Goal: Task Accomplishment & Management: Complete application form

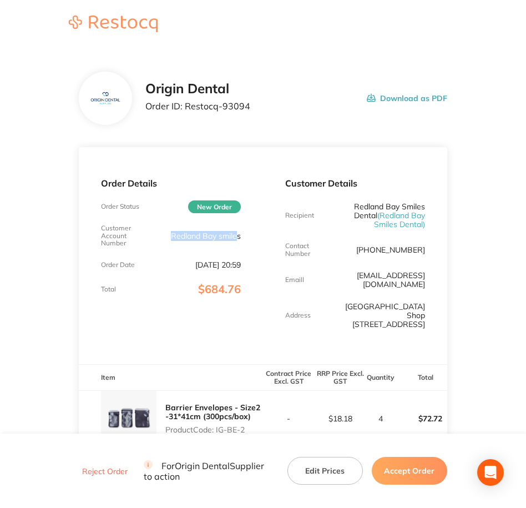
drag, startPoint x: 168, startPoint y: 237, endPoint x: 237, endPoint y: 229, distance: 68.7
click at [237, 229] on div "Customer Account Number Redland Bay smiles" at bounding box center [171, 235] width 140 height 23
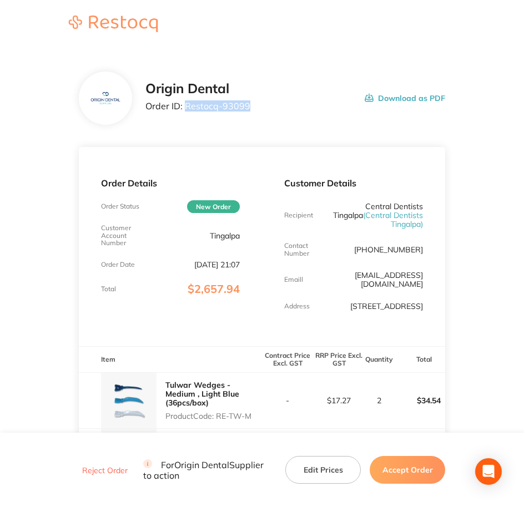
drag, startPoint x: 253, startPoint y: 105, endPoint x: 184, endPoint y: 113, distance: 68.7
click at [184, 113] on div "Origin Dental Order ID: Restocq- 93099 Download as PDF" at bounding box center [295, 98] width 300 height 34
copy p "Restocq- 93099"
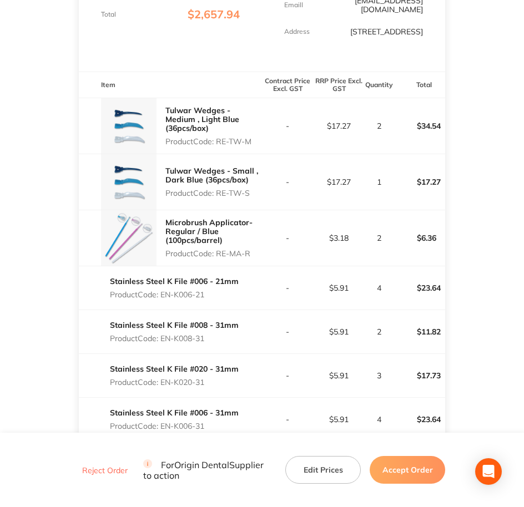
scroll to position [272, 0]
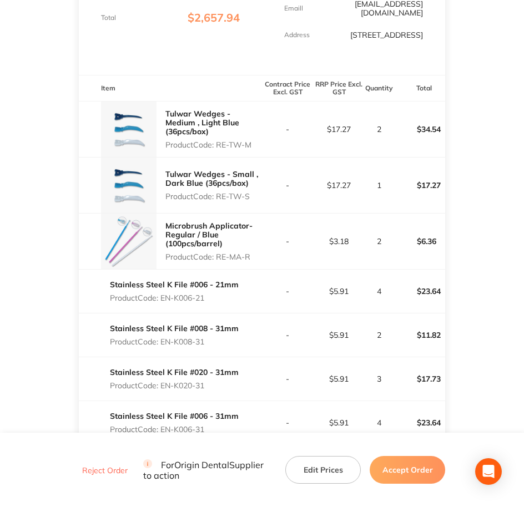
drag, startPoint x: 218, startPoint y: 151, endPoint x: 254, endPoint y: 154, distance: 35.7
click at [254, 154] on div "Tulwar Wedges - Medium , Light Blue (36pcs/box) Product Code: RE-TW-M" at bounding box center [213, 129] width 97 height 49
copy p "RE-TW-M"
drag, startPoint x: 219, startPoint y: 204, endPoint x: 252, endPoint y: 207, distance: 32.8
click at [252, 201] on p "Product Code: RE-TW-S" at bounding box center [213, 196] width 97 height 9
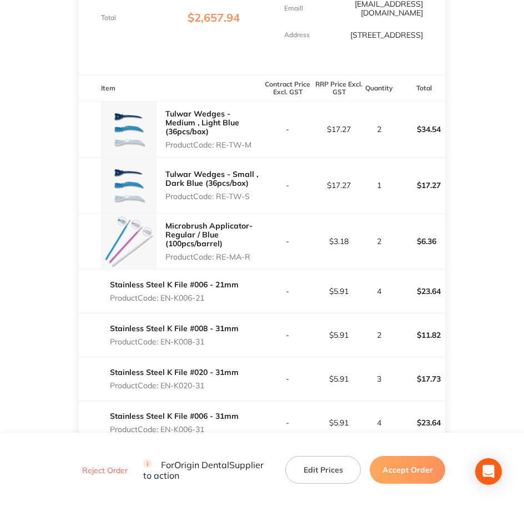
copy p "RE-TW-S"
drag, startPoint x: 218, startPoint y: 267, endPoint x: 260, endPoint y: 265, distance: 41.7
click at [260, 262] on p "Product Code: RE-MA-R" at bounding box center [213, 257] width 97 height 9
copy p "RE-MA-R"
copy p "EN-K006-21"
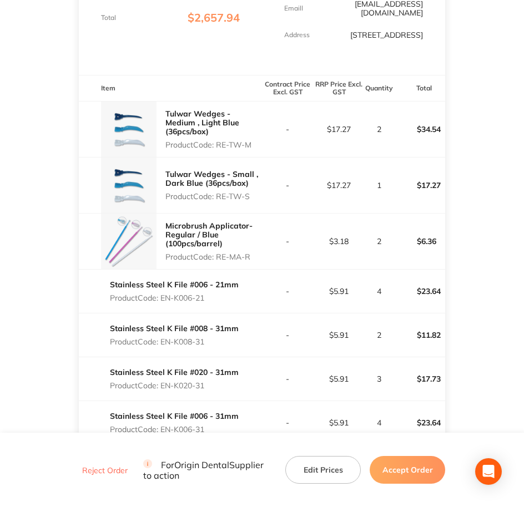
drag, startPoint x: 162, startPoint y: 306, endPoint x: 210, endPoint y: 307, distance: 48.9
click at [210, 303] on p "Product Code: EN-K006-21" at bounding box center [174, 298] width 129 height 9
drag, startPoint x: 162, startPoint y: 349, endPoint x: 208, endPoint y: 358, distance: 47.5
click at [208, 351] on div "Stainless Steel K File #008 - 31mm Product Code: EN-K008-31" at bounding box center [174, 335] width 129 height 31
copy p "EN-K008-31"
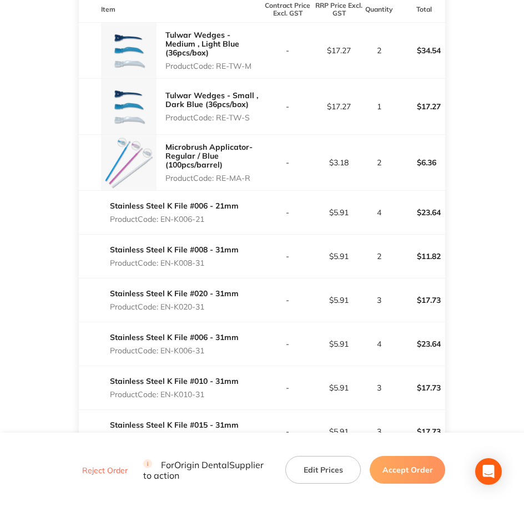
scroll to position [410, 0]
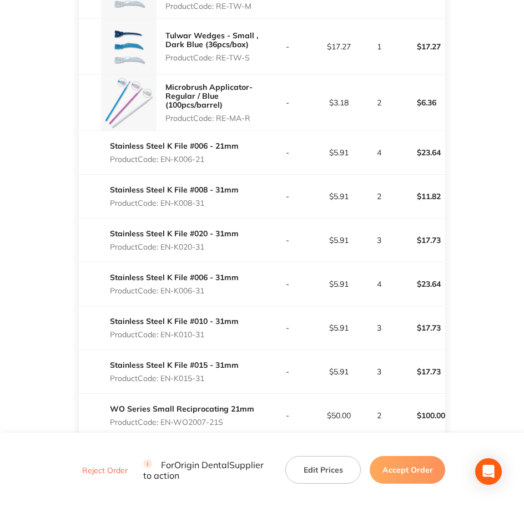
drag, startPoint x: 162, startPoint y: 259, endPoint x: 209, endPoint y: 257, distance: 47.3
click at [209, 252] on p "Product Code: EN-K020-31" at bounding box center [174, 247] width 129 height 9
copy p "EN-K020-31"
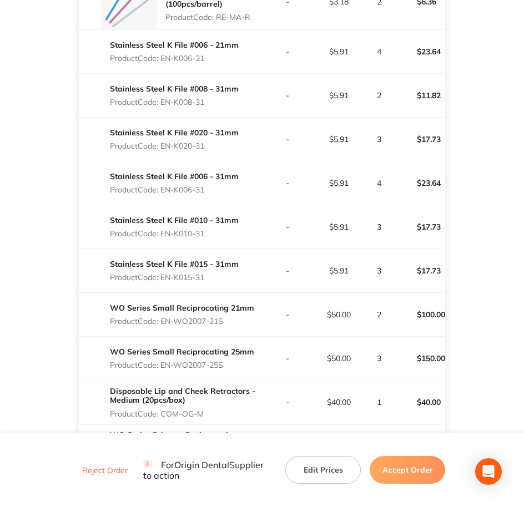
scroll to position [549, 0]
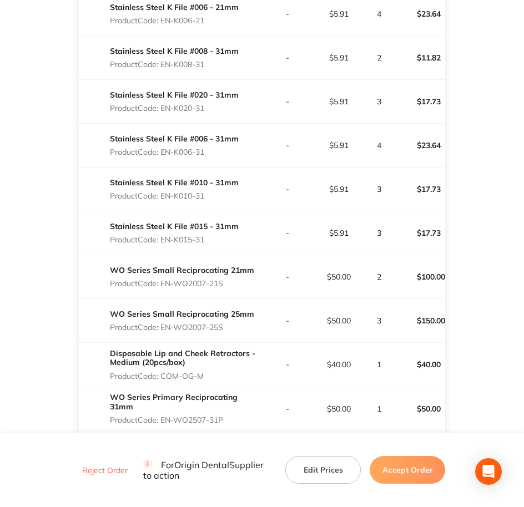
drag, startPoint x: 163, startPoint y: 160, endPoint x: 207, endPoint y: 159, distance: 44.4
click at [207, 157] on p "Product Code: EN-K006-31" at bounding box center [174, 152] width 129 height 9
copy p "EN-K006-31"
drag, startPoint x: 162, startPoint y: 207, endPoint x: 208, endPoint y: 206, distance: 46.6
click at [208, 200] on p "Product Code: EN-K010-31" at bounding box center [174, 196] width 129 height 9
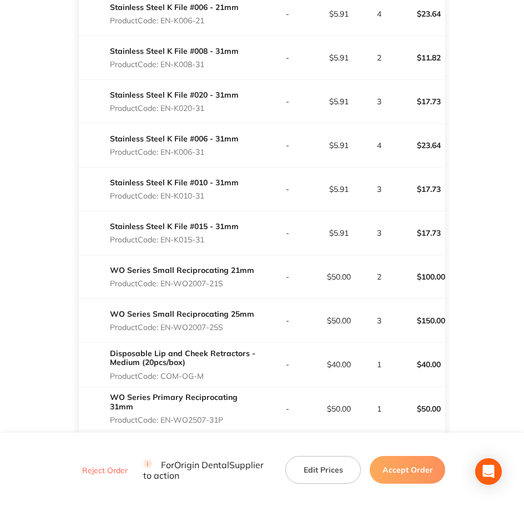
copy p "EN-K010-31"
drag, startPoint x: 162, startPoint y: 251, endPoint x: 219, endPoint y: 253, distance: 57.8
click at [219, 249] on div "Stainless Steel K File #015 - 31mm Product Code: EN-K015-31" at bounding box center [174, 233] width 129 height 31
copy p "EN-K015-31"
click at [162, 288] on p "Product Code: EN-WO2007-21S" at bounding box center [182, 283] width 144 height 9
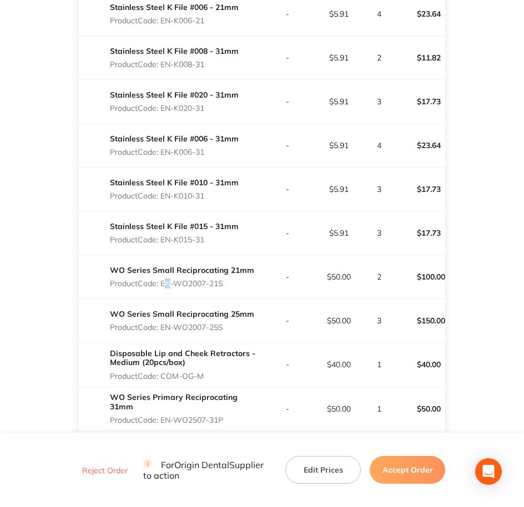
click at [162, 288] on p "Product Code: EN-WO2007-21S" at bounding box center [182, 283] width 144 height 9
drag, startPoint x: 163, startPoint y: 292, endPoint x: 229, endPoint y: 291, distance: 66.1
click at [229, 288] on p "Product Code: EN-WO2007-21S" at bounding box center [182, 283] width 144 height 9
drag, startPoint x: 160, startPoint y: 336, endPoint x: 225, endPoint y: 333, distance: 65.0
click at [225, 332] on p "Product Code: EN-WO2007-25S" at bounding box center [182, 327] width 144 height 9
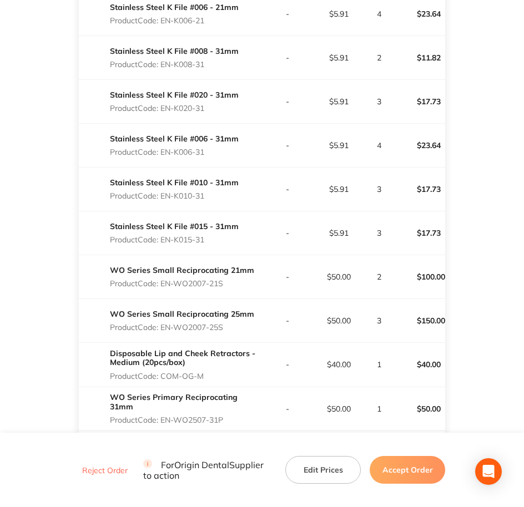
drag, startPoint x: 225, startPoint y: 333, endPoint x: 154, endPoint y: 338, distance: 71.8
click at [154, 332] on p "Product Code: EN-WO2007-25S" at bounding box center [182, 327] width 144 height 9
drag, startPoint x: 164, startPoint y: 338, endPoint x: 233, endPoint y: 336, distance: 69.4
click at [233, 332] on p "Product Code: EN-WO2007-25S" at bounding box center [182, 327] width 144 height 9
click at [235, 332] on p "Product Code: EN-WO2007-25S" at bounding box center [182, 327] width 144 height 9
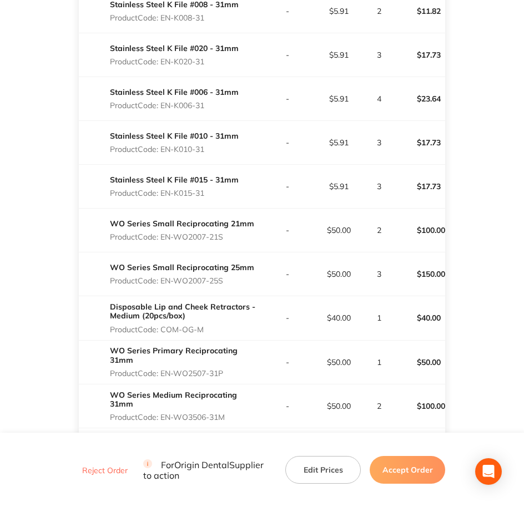
scroll to position [757, 0]
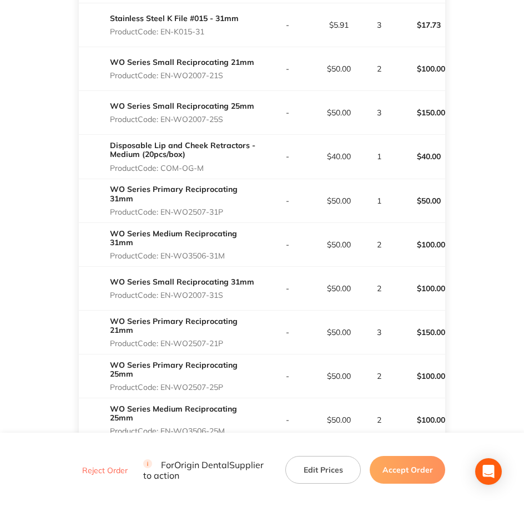
drag, startPoint x: 163, startPoint y: 178, endPoint x: 210, endPoint y: 177, distance: 47.2
click at [210, 173] on p "Product Code: COM-OG-M" at bounding box center [186, 168] width 152 height 9
drag, startPoint x: 163, startPoint y: 215, endPoint x: 233, endPoint y: 215, distance: 70.0
click at [233, 215] on p "Product Code: EN-WO2507-31P" at bounding box center [186, 212] width 152 height 9
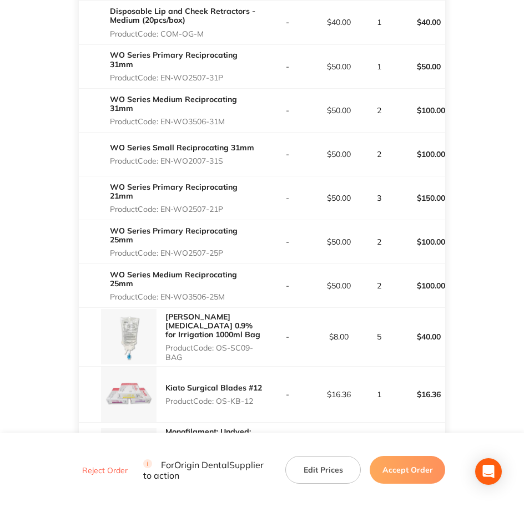
scroll to position [896, 0]
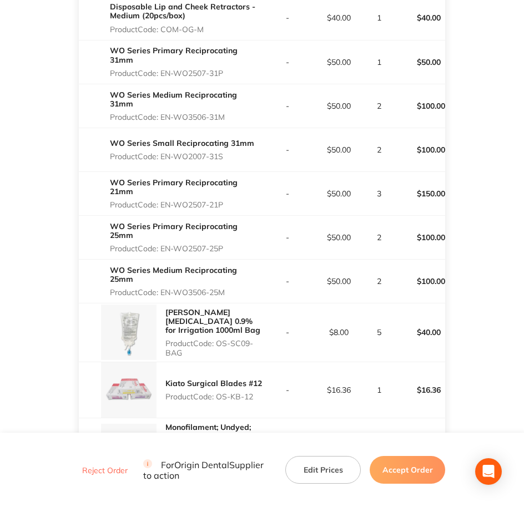
drag, startPoint x: 163, startPoint y: 119, endPoint x: 255, endPoint y: 129, distance: 92.7
click at [255, 126] on div "WO Series Medium Reciprocating 31mm Product Code: EN-WO3506-31M" at bounding box center [186, 106] width 152 height 40
drag, startPoint x: 160, startPoint y: 165, endPoint x: 217, endPoint y: 166, distance: 56.1
click at [217, 161] on p "Product Code: EN-WO2007-31S" at bounding box center [182, 156] width 144 height 9
drag, startPoint x: 217, startPoint y: 166, endPoint x: 150, endPoint y: 162, distance: 66.2
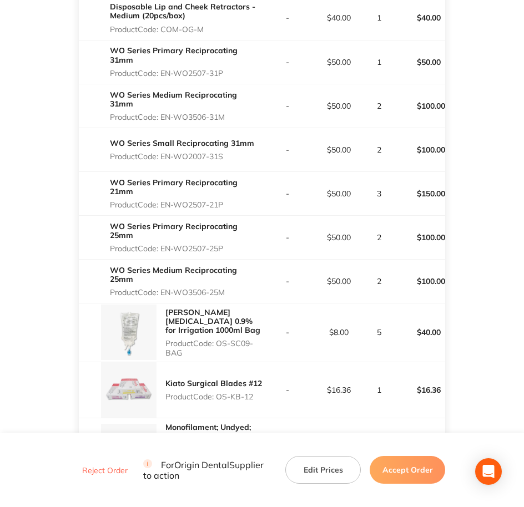
click at [150, 161] on p "Product Code: EN-WO2007-31S" at bounding box center [182, 156] width 144 height 9
drag, startPoint x: 163, startPoint y: 165, endPoint x: 229, endPoint y: 165, distance: 66.1
click at [229, 161] on p "Product Code: EN-WO2007-31S" at bounding box center [182, 156] width 144 height 9
drag, startPoint x: 164, startPoint y: 210, endPoint x: 232, endPoint y: 210, distance: 67.7
click at [232, 209] on p "Product Code: EN-WO2507-21P" at bounding box center [186, 204] width 152 height 9
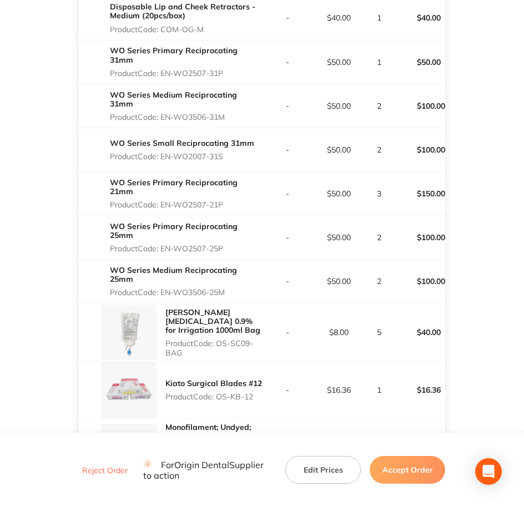
drag, startPoint x: 161, startPoint y: 255, endPoint x: 237, endPoint y: 254, distance: 76.1
click at [237, 253] on p "Product Code: EN-WO2507-25P" at bounding box center [186, 248] width 152 height 9
drag, startPoint x: 163, startPoint y: 299, endPoint x: 228, endPoint y: 303, distance: 65.0
click at [228, 301] on div "WO Series Medium Reciprocating 25mm Product Code: EN-WO3506-25M" at bounding box center [186, 282] width 152 height 40
drag, startPoint x: 218, startPoint y: 355, endPoint x: 244, endPoint y: 359, distance: 26.3
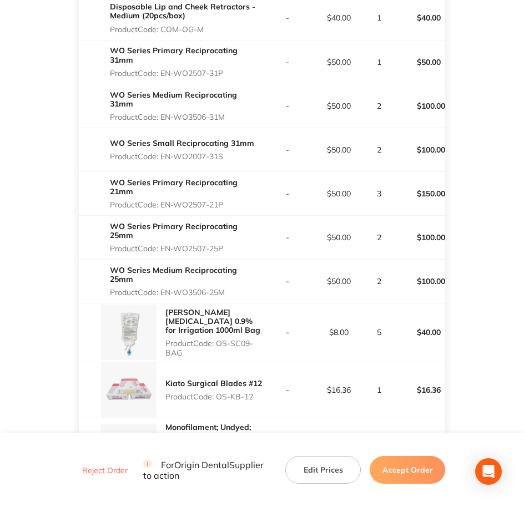
click at [244, 357] on p "Product Code: OS-SC09-BAG" at bounding box center [213, 348] width 97 height 18
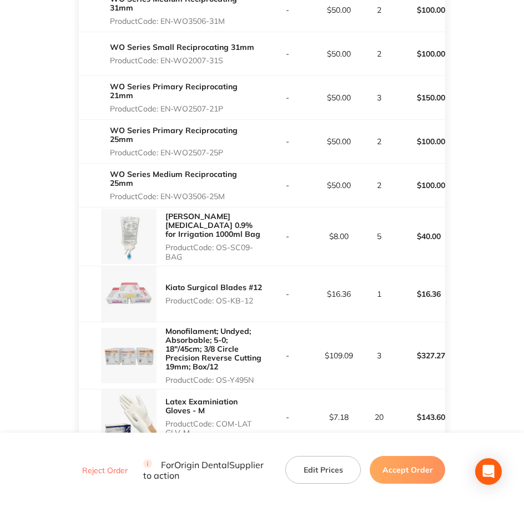
scroll to position [1035, 0]
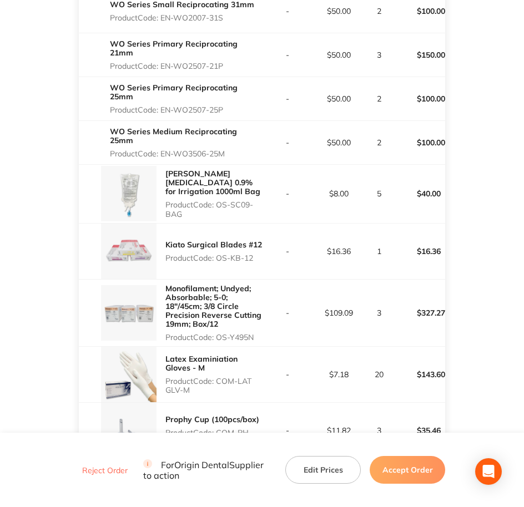
drag, startPoint x: 217, startPoint y: 265, endPoint x: 256, endPoint y: 283, distance: 42.7
click at [256, 279] on div "Kiato Surgical Blades #12 Product Code: OS-KB-12" at bounding box center [170, 252] width 183 height 56
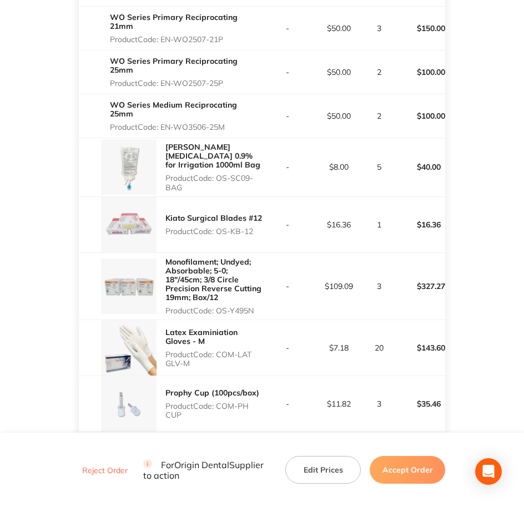
scroll to position [1174, 0]
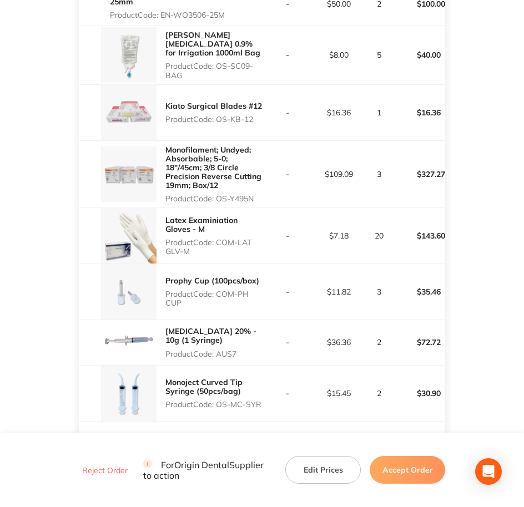
drag, startPoint x: 220, startPoint y: 210, endPoint x: 258, endPoint y: 210, distance: 38.3
click at [258, 203] on p "Product Code: OS-Y495N" at bounding box center [213, 198] width 97 height 9
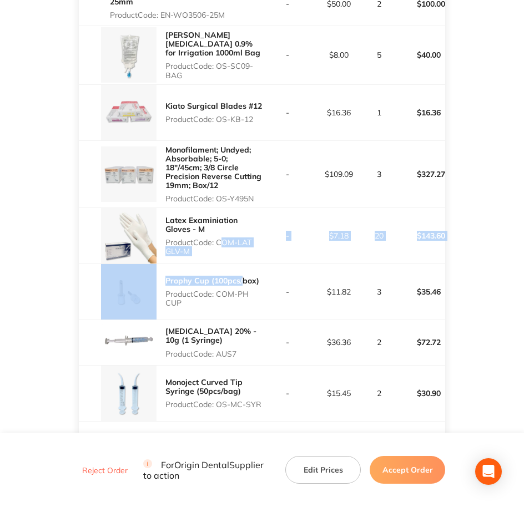
drag, startPoint x: 219, startPoint y: 254, endPoint x: 243, endPoint y: 278, distance: 33.8
click at [243, 278] on tbody "Tulwar Wedges - Medium , Light Blue (36pcs/box) Product Code: RE-TW-M - $17.27 …" at bounding box center [262, 298] width 367 height 2198
drag, startPoint x: 243, startPoint y: 278, endPoint x: 227, endPoint y: 265, distance: 20.7
click at [228, 260] on div "Latex Examiniation Gloves - M Product Code: COM-LAT GLV-M" at bounding box center [213, 236] width 97 height 49
click at [221, 253] on p "Product Code: COM-LAT GLV-M" at bounding box center [213, 247] width 97 height 18
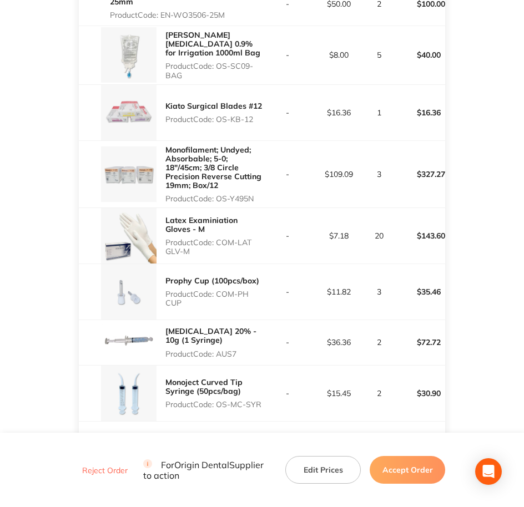
drag, startPoint x: 219, startPoint y: 252, endPoint x: 247, endPoint y: 258, distance: 28.3
click at [247, 256] on p "Product Code: COM-LAT GLV-M" at bounding box center [213, 247] width 97 height 18
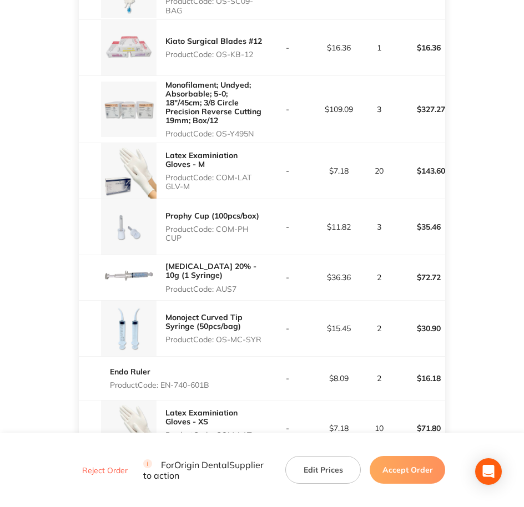
scroll to position [1243, 0]
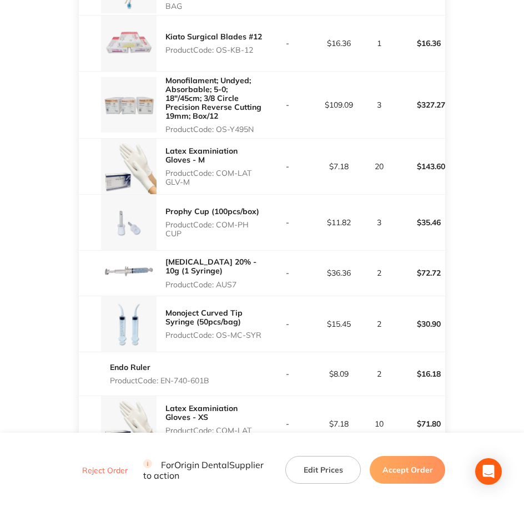
drag, startPoint x: 218, startPoint y: 234, endPoint x: 233, endPoint y: 246, distance: 18.6
click at [233, 238] on p "Product Code: COM-PH CUP" at bounding box center [213, 229] width 97 height 18
drag, startPoint x: 218, startPoint y: 296, endPoint x: 238, endPoint y: 298, distance: 20.6
click at [238, 293] on div "Xylocaine 20% - 10g (1 Syringe) Product Code: AUS7" at bounding box center [213, 273] width 97 height 40
drag, startPoint x: 218, startPoint y: 345, endPoint x: 261, endPoint y: 352, distance: 43.3
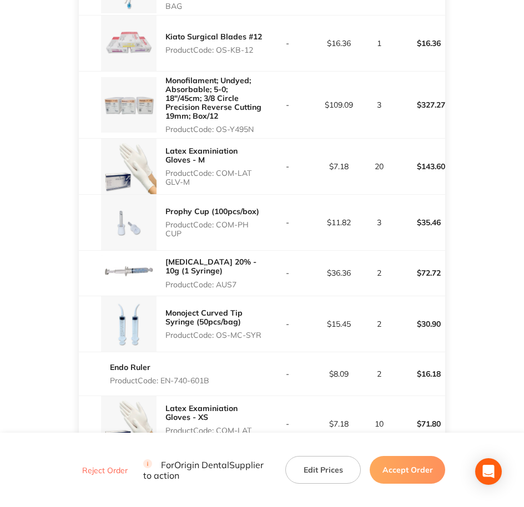
click at [261, 344] on div "Monoject Curved Tip Syringe (50pcs/bag) Product Code: OS-MC-SYR" at bounding box center [213, 324] width 97 height 40
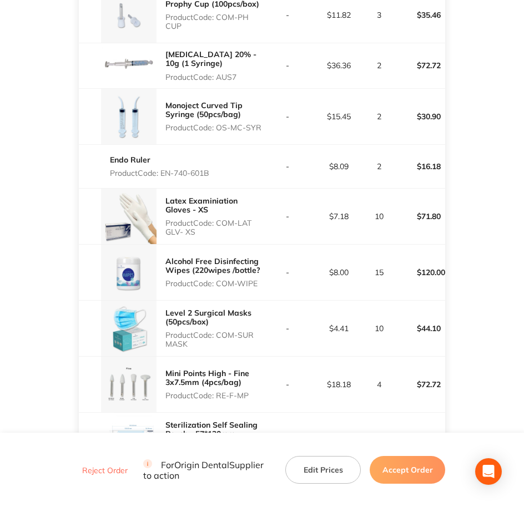
scroll to position [1451, 0]
drag, startPoint x: 161, startPoint y: 182, endPoint x: 214, endPoint y: 191, distance: 54.1
click at [214, 188] on td "Endo Ruler Product Code: EN-740-601B" at bounding box center [170, 166] width 183 height 44
drag, startPoint x: 218, startPoint y: 229, endPoint x: 246, endPoint y: 239, distance: 30.0
click at [246, 236] on p "Product Code: COM-LAT GLV- XS" at bounding box center [213, 227] width 97 height 18
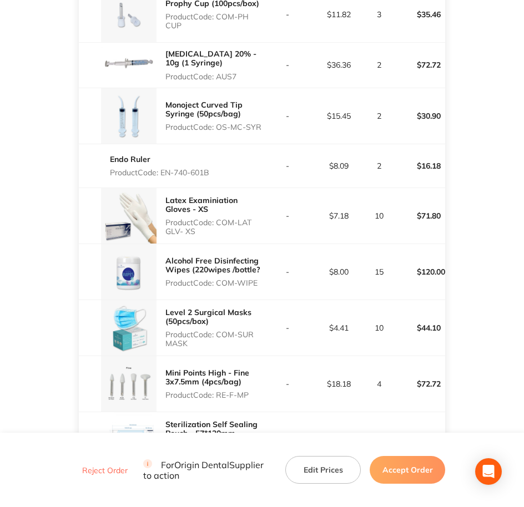
click at [224, 288] on p "Product Code: COM-WIPE" at bounding box center [213, 283] width 97 height 9
drag, startPoint x: 223, startPoint y: 288, endPoint x: 249, endPoint y: 292, distance: 26.3
click at [249, 288] on p "Product Code: COM-WIPE" at bounding box center [213, 283] width 97 height 9
drag, startPoint x: 249, startPoint y: 292, endPoint x: 260, endPoint y: 305, distance: 17.7
click at [260, 300] on div "Alcohol Free Disinfecting Wipes (220wipes /bottle? Product Code: COM-WIPE" at bounding box center [170, 272] width 183 height 56
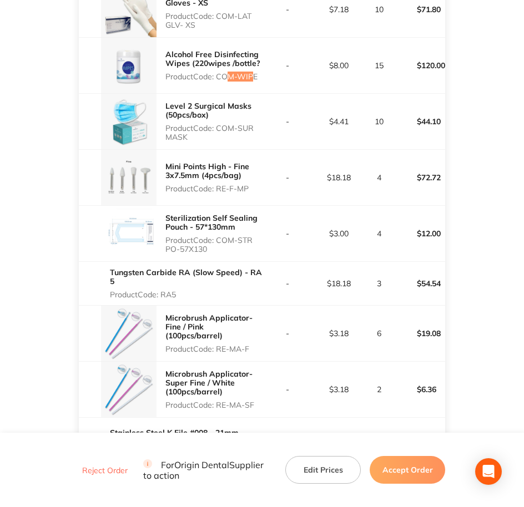
scroll to position [1660, 0]
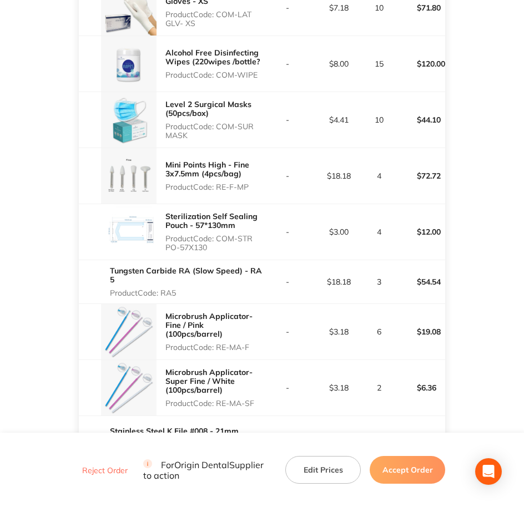
click at [223, 138] on p "Product Code: COM-SUR MASK" at bounding box center [213, 131] width 97 height 18
drag, startPoint x: 219, startPoint y: 134, endPoint x: 250, endPoint y: 153, distance: 36.2
click at [250, 148] on div "Level 2 Surgical Masks (50pcs/box) Product Code: COM-SUR MASK" at bounding box center [170, 120] width 183 height 56
drag, startPoint x: 215, startPoint y: 195, endPoint x: 254, endPoint y: 197, distance: 38.9
click at [253, 192] on p "Product Code: RE-F-MP" at bounding box center [213, 187] width 97 height 9
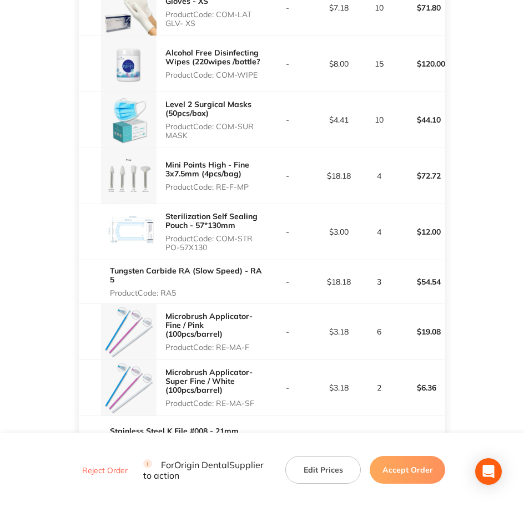
drag, startPoint x: 218, startPoint y: 249, endPoint x: 255, endPoint y: 253, distance: 37.4
click at [255, 252] on p "Product Code: COM-STR PO-57X130" at bounding box center [213, 243] width 97 height 18
drag, startPoint x: 163, startPoint y: 301, endPoint x: 177, endPoint y: 301, distance: 13.9
click at [177, 298] on p "Product Code: RA5" at bounding box center [186, 293] width 152 height 9
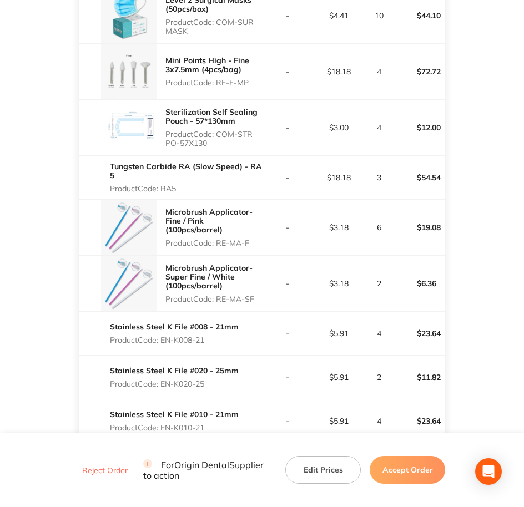
scroll to position [1798, 0]
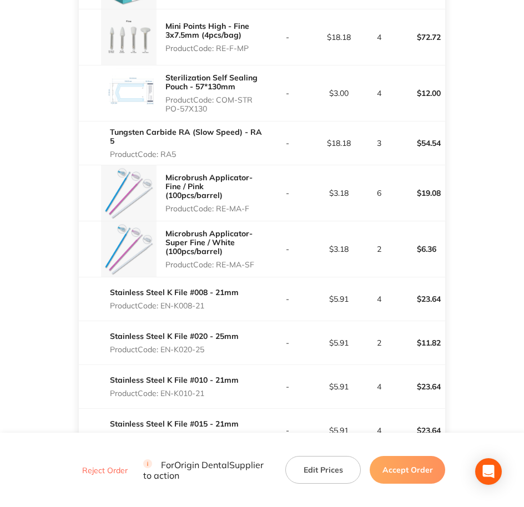
drag, startPoint x: 218, startPoint y: 219, endPoint x: 258, endPoint y: 217, distance: 40.0
click at [258, 213] on p "Product Code: RE-MA-F" at bounding box center [213, 208] width 97 height 9
drag, startPoint x: 218, startPoint y: 272, endPoint x: 245, endPoint y: 281, distance: 28.6
click at [245, 274] on div "Microbrush Applicator- Super Fine / White (100pcs/barrel) Product Code: RE-MA-SF" at bounding box center [213, 249] width 97 height 49
click at [225, 269] on p "Product Code: RE-MA-SF" at bounding box center [213, 264] width 97 height 9
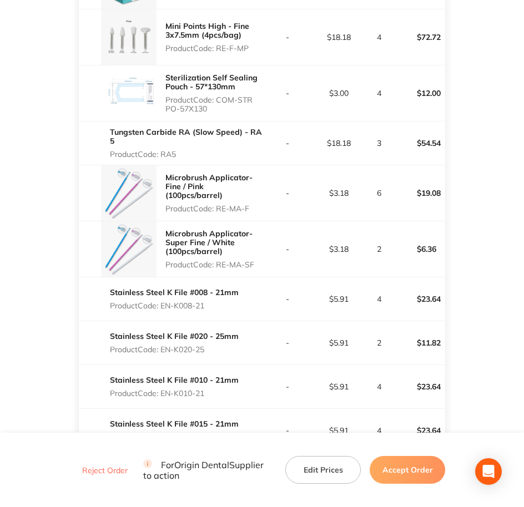
drag, startPoint x: 218, startPoint y: 274, endPoint x: 256, endPoint y: 269, distance: 38.1
click at [256, 269] on p "Product Code: RE-MA-SF" at bounding box center [213, 264] width 97 height 9
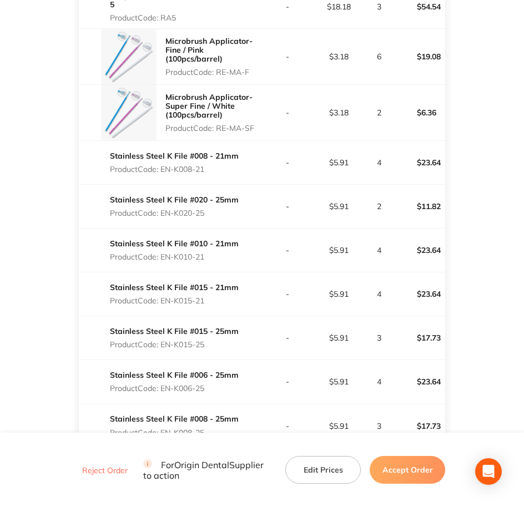
scroll to position [1937, 0]
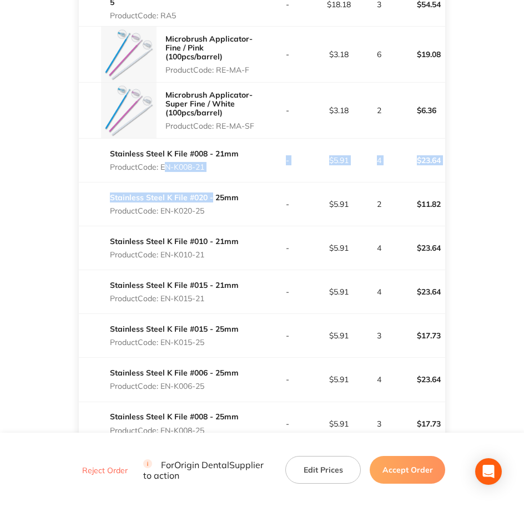
drag, startPoint x: 162, startPoint y: 175, endPoint x: 212, endPoint y: 207, distance: 58.9
click at [161, 182] on td "Stainless Steel K File #008 - 21mm Product Code: EN-K008-21" at bounding box center [170, 160] width 183 height 44
drag, startPoint x: 161, startPoint y: 175, endPoint x: 209, endPoint y: 175, distance: 47.8
click at [209, 172] on p "Product Code: EN-K008-21" at bounding box center [174, 167] width 129 height 9
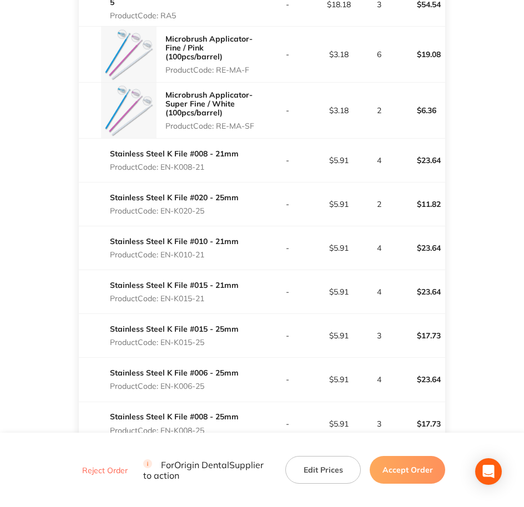
drag, startPoint x: 162, startPoint y: 220, endPoint x: 207, endPoint y: 219, distance: 44.5
click at [207, 215] on p "Product Code: EN-K020-25" at bounding box center [174, 211] width 129 height 9
drag, startPoint x: 163, startPoint y: 264, endPoint x: 208, endPoint y: 264, distance: 45.0
click at [208, 259] on p "Product Code: EN-K010-21" at bounding box center [174, 254] width 129 height 9
drag, startPoint x: 163, startPoint y: 305, endPoint x: 215, endPoint y: 307, distance: 52.2
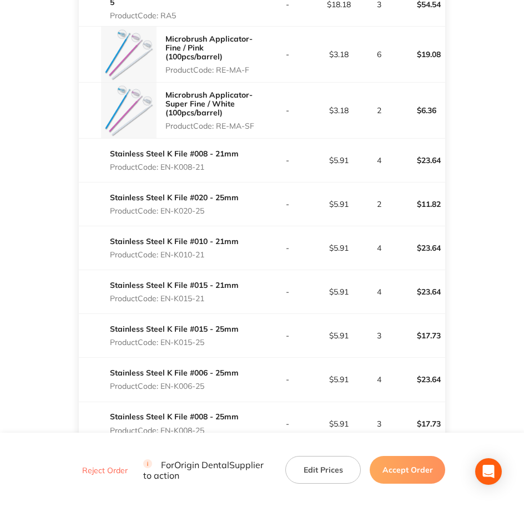
click at [215, 303] on p "Product Code: EN-K015-21" at bounding box center [174, 298] width 129 height 9
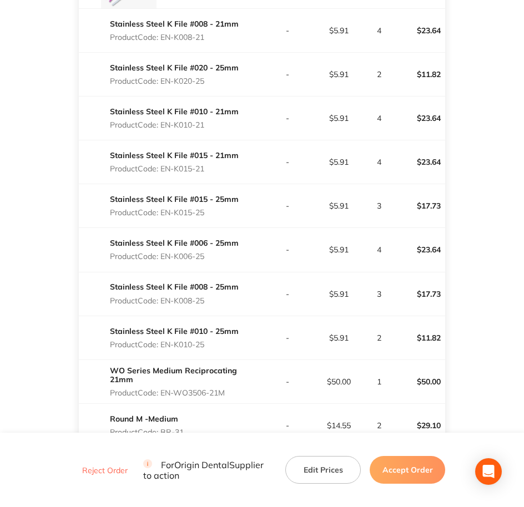
scroll to position [2145, 0]
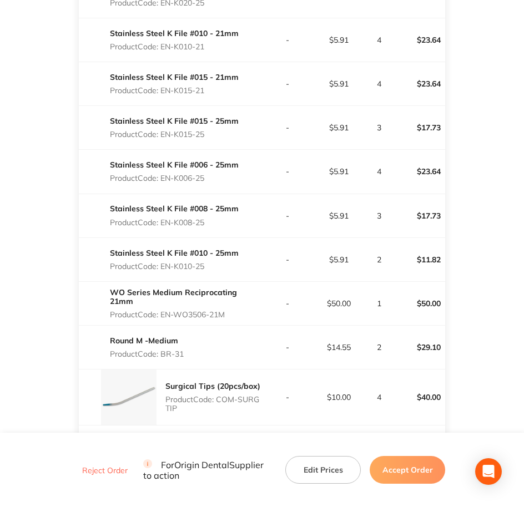
drag, startPoint x: 163, startPoint y: 140, endPoint x: 209, endPoint y: 137, distance: 46.2
click at [209, 137] on div "Stainless Steel K File #015 - 25mm Product Code: EN-K015-25" at bounding box center [174, 127] width 129 height 31
drag, startPoint x: 163, startPoint y: 187, endPoint x: 207, endPoint y: 193, distance: 44.2
click at [207, 187] on div "Stainless Steel K File #006 - 25mm Product Code: EN-K006-25" at bounding box center [174, 171] width 129 height 31
drag, startPoint x: 163, startPoint y: 231, endPoint x: 208, endPoint y: 230, distance: 45.5
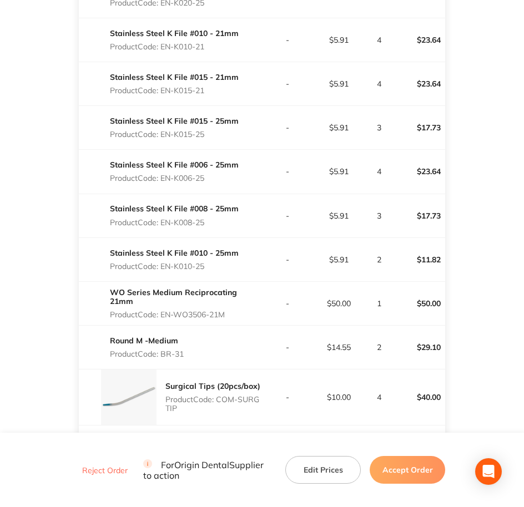
click at [208, 227] on p "Product Code: EN-K008-25" at bounding box center [174, 222] width 129 height 9
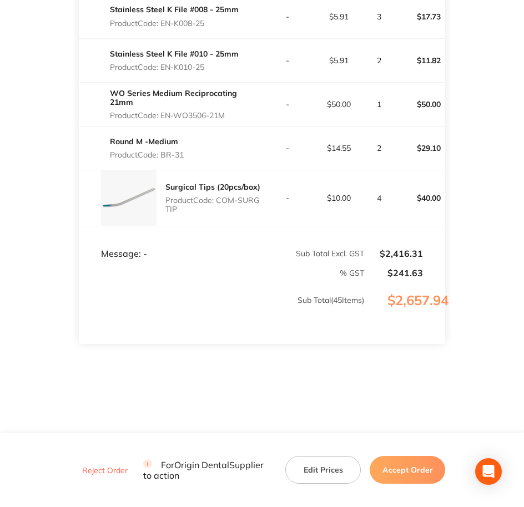
scroll to position [2354, 0]
drag, startPoint x: 163, startPoint y: 66, endPoint x: 207, endPoint y: 61, distance: 44.2
click at [207, 61] on div "Stainless Steel K File #010 - 25mm Product Code: EN-K010-25" at bounding box center [174, 60] width 129 height 31
drag, startPoint x: 164, startPoint y: 113, endPoint x: 232, endPoint y: 110, distance: 68.4
click at [232, 111] on p "Product Code: EN-WO3506-21M" at bounding box center [186, 115] width 152 height 9
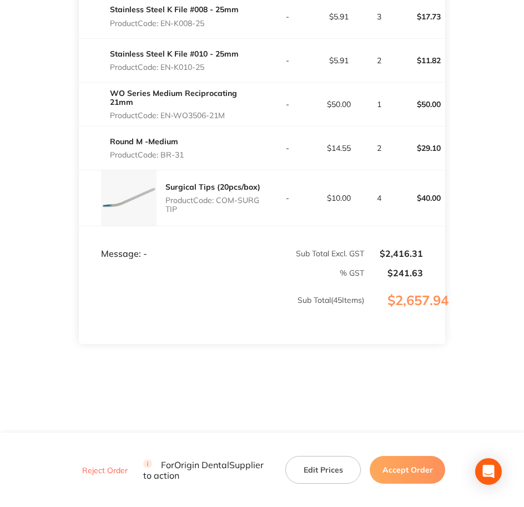
drag, startPoint x: 162, startPoint y: 153, endPoint x: 186, endPoint y: 153, distance: 24.4
click at [186, 153] on div "Round M -Medium Product Code: BR-31" at bounding box center [170, 148] width 183 height 31
drag, startPoint x: 218, startPoint y: 203, endPoint x: 259, endPoint y: 215, distance: 43.4
click at [259, 215] on div "Surgical Tips (20pcs/box) Product Code: COM-SURG TIP" at bounding box center [213, 198] width 97 height 40
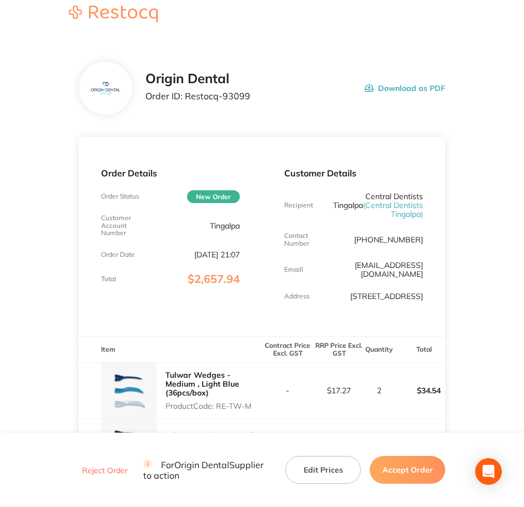
scroll to position [0, 0]
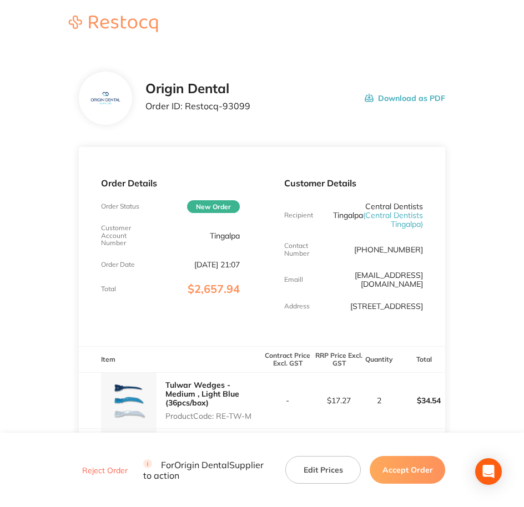
click at [391, 406] on button "Accept Order" at bounding box center [408, 470] width 76 height 28
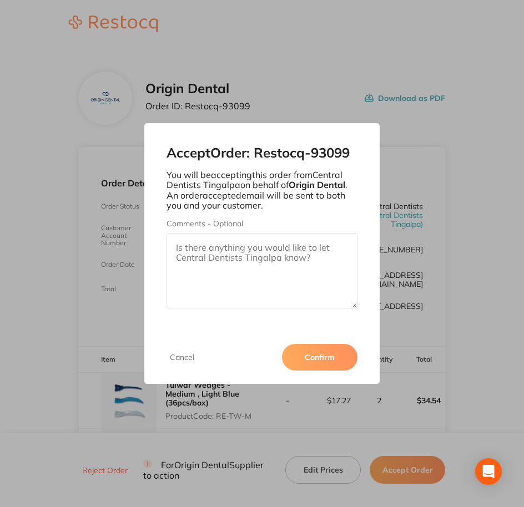
click at [218, 258] on textarea "Comments - Optional" at bounding box center [263, 271] width 192 height 76
paste textarea "SO-00001017"
type textarea "SO-00001017"
click at [320, 365] on button "Confirm" at bounding box center [320, 357] width 76 height 27
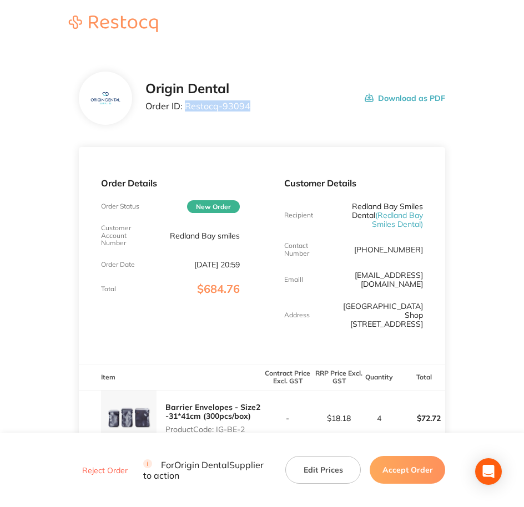
drag, startPoint x: 185, startPoint y: 107, endPoint x: 257, endPoint y: 104, distance: 72.2
click at [257, 104] on div "Origin Dental Order ID: Restocq- 93094 Download as PDF" at bounding box center [295, 98] width 300 height 34
copy p "Restocq- 93094"
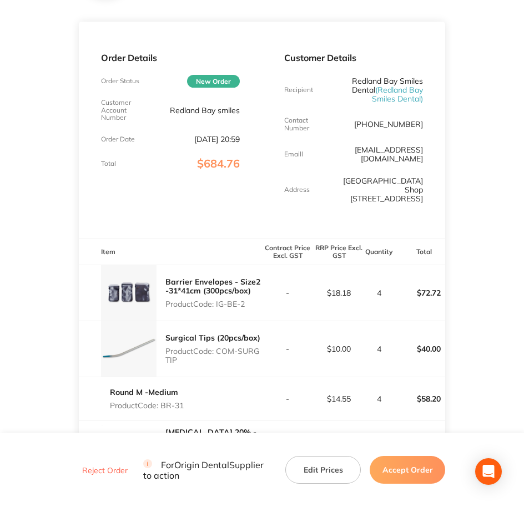
scroll to position [139, 0]
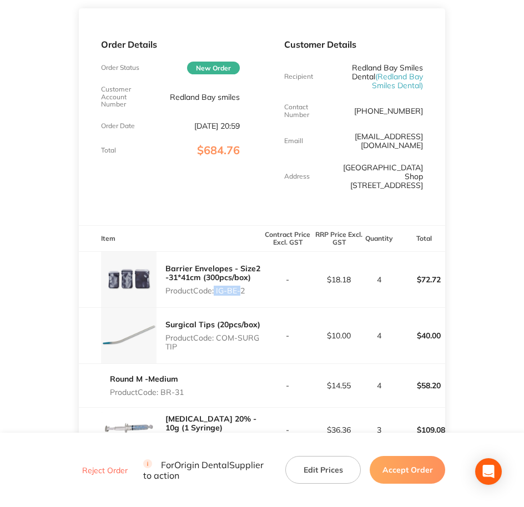
drag, startPoint x: 212, startPoint y: 291, endPoint x: 238, endPoint y: 287, distance: 25.8
click at [238, 287] on p "Product Code: IG-BE-2" at bounding box center [213, 291] width 97 height 9
drag, startPoint x: 238, startPoint y: 287, endPoint x: 247, endPoint y: 288, distance: 8.9
click at [247, 287] on p "Product Code: IG-BE-2" at bounding box center [213, 291] width 97 height 9
drag, startPoint x: 247, startPoint y: 288, endPoint x: 217, endPoint y: 295, distance: 30.3
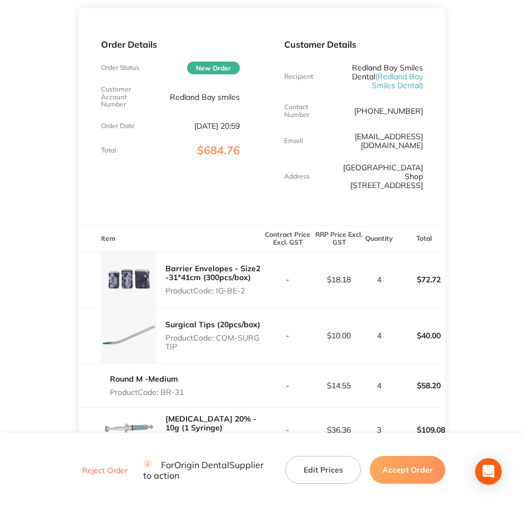
click at [217, 295] on p "Product Code: IG-BE-2" at bounding box center [213, 291] width 97 height 9
copy p "IG-BE-2"
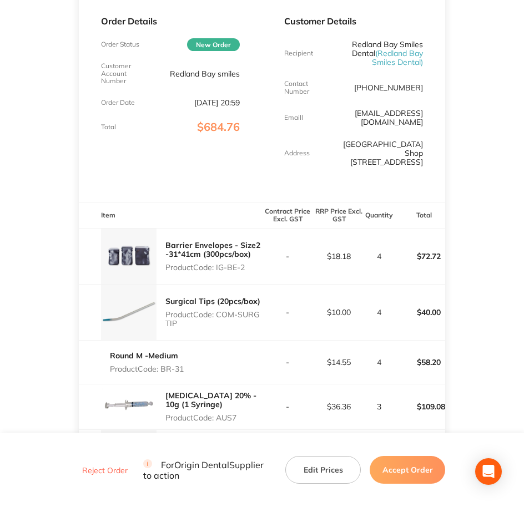
scroll to position [208, 0]
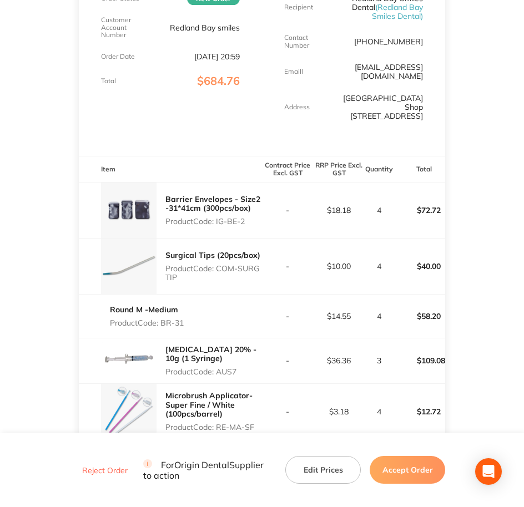
drag, startPoint x: 218, startPoint y: 271, endPoint x: 241, endPoint y: 277, distance: 24.1
click at [241, 277] on p "Product Code: COM-SURG TIP" at bounding box center [213, 273] width 97 height 18
copy p "COM-SURG TIP"
drag, startPoint x: 163, startPoint y: 323, endPoint x: 185, endPoint y: 323, distance: 22.8
click at [185, 323] on div "Round M -Medium Product Code: BR-31" at bounding box center [170, 316] width 183 height 31
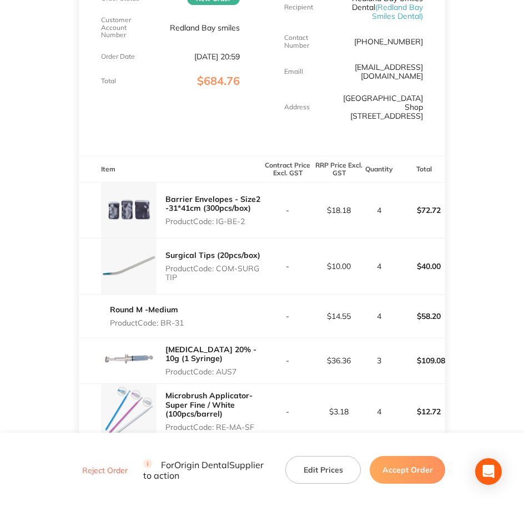
copy p "BR-31"
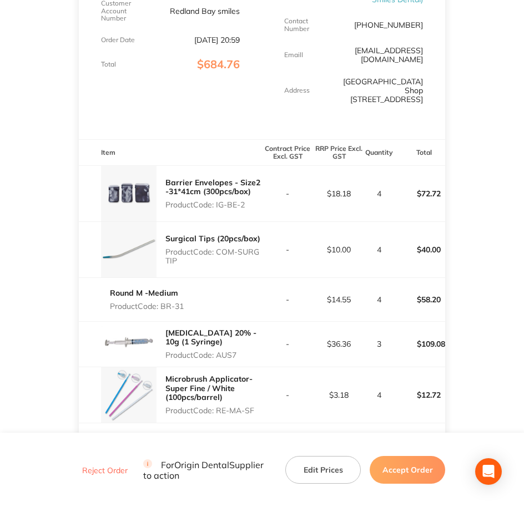
scroll to position [278, 0]
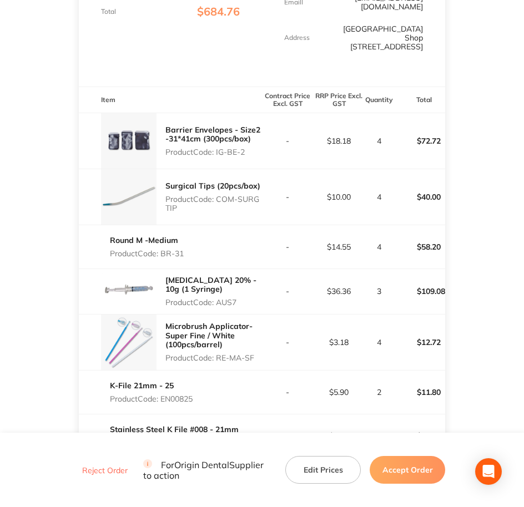
drag, startPoint x: 217, startPoint y: 305, endPoint x: 240, endPoint y: 300, distance: 23.7
click at [240, 300] on p "Product Code: AUS7" at bounding box center [213, 302] width 97 height 9
copy p "AUS7"
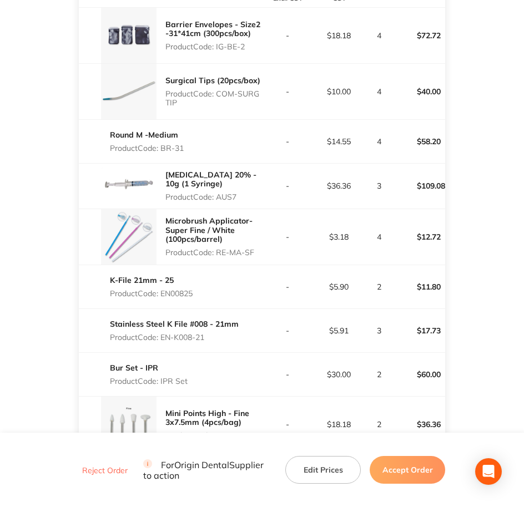
scroll to position [416, 0]
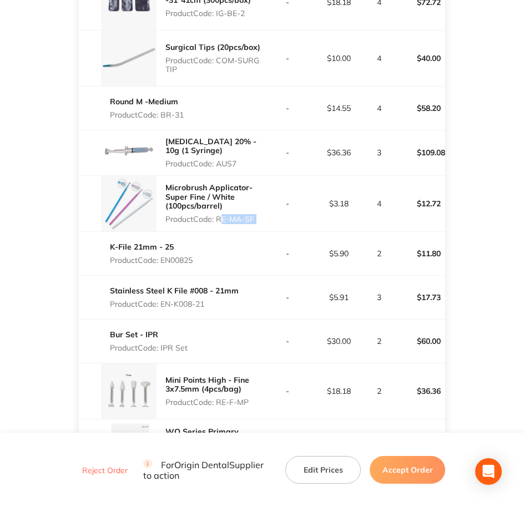
drag, startPoint x: 219, startPoint y: 218, endPoint x: 267, endPoint y: 218, distance: 47.8
click at [267, 218] on tr "Microbrush Applicator- Super Fine / White (100pcs/barrel) Product Code: RE-MA-S…" at bounding box center [262, 203] width 367 height 56
copy p "RE-MA-SF"
drag, startPoint x: 163, startPoint y: 262, endPoint x: 194, endPoint y: 259, distance: 31.2
click at [193, 259] on p "Product Code: EN00825" at bounding box center [151, 260] width 83 height 9
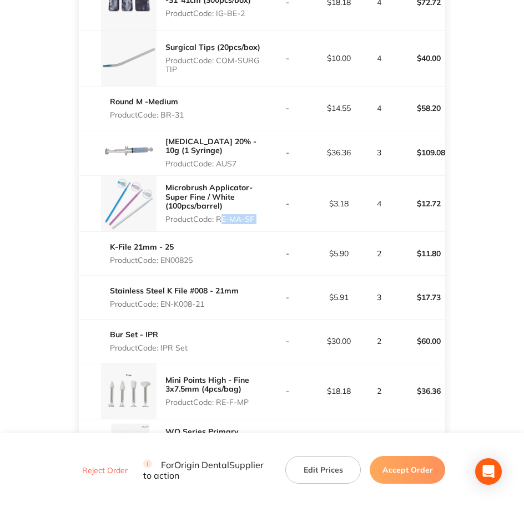
copy p "EN00825"
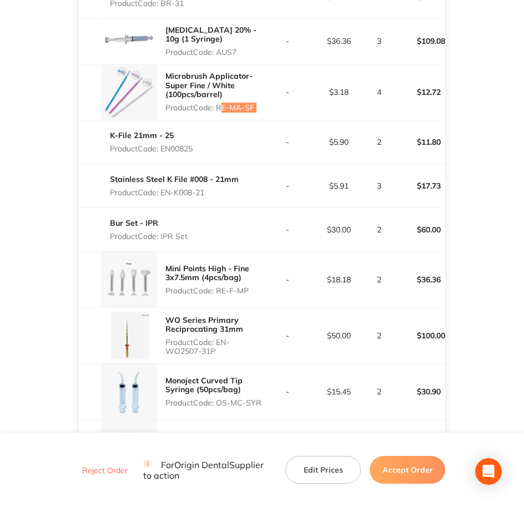
scroll to position [555, 0]
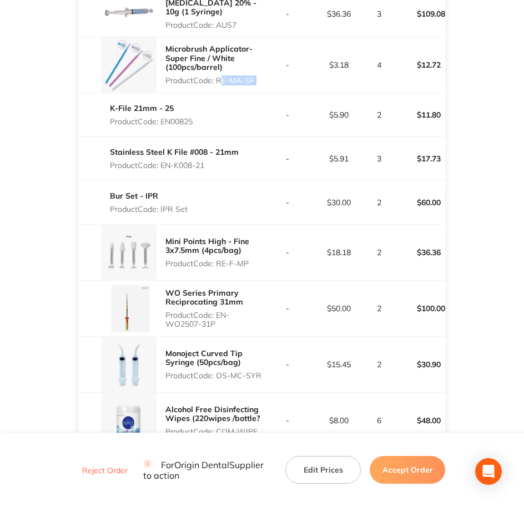
drag, startPoint x: 161, startPoint y: 166, endPoint x: 208, endPoint y: 163, distance: 46.7
click at [208, 163] on p "Product Code: EN-K008-21" at bounding box center [174, 165] width 129 height 9
copy p "EN-K008-21"
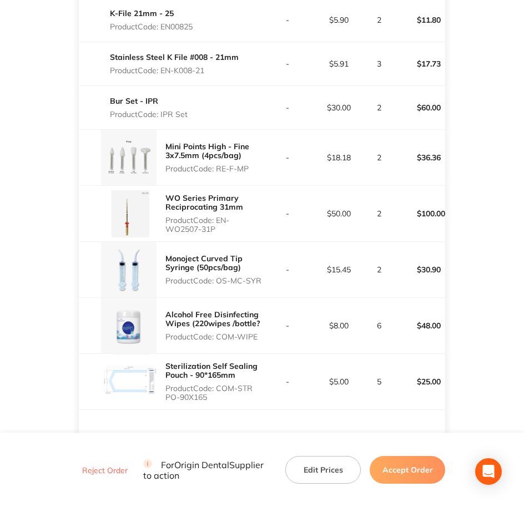
scroll to position [625, 0]
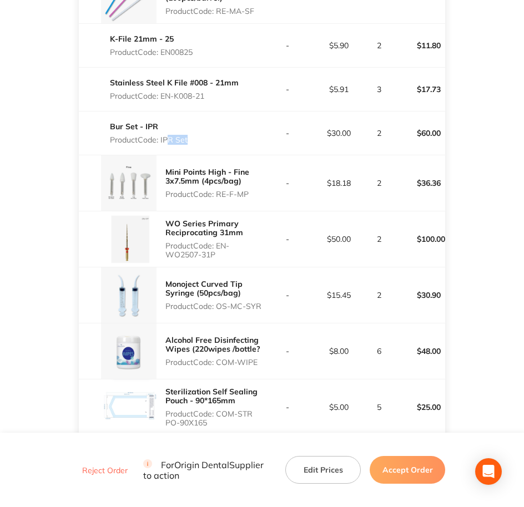
drag, startPoint x: 164, startPoint y: 138, endPoint x: 184, endPoint y: 137, distance: 20.1
click at [184, 137] on p "Product Code: IPR Set" at bounding box center [149, 139] width 78 height 9
drag, startPoint x: 184, startPoint y: 137, endPoint x: 180, endPoint y: 145, distance: 9.9
click at [180, 145] on div "Bur Set - IPR Product Code: IPR Set" at bounding box center [149, 133] width 78 height 31
copy p "IPR S"
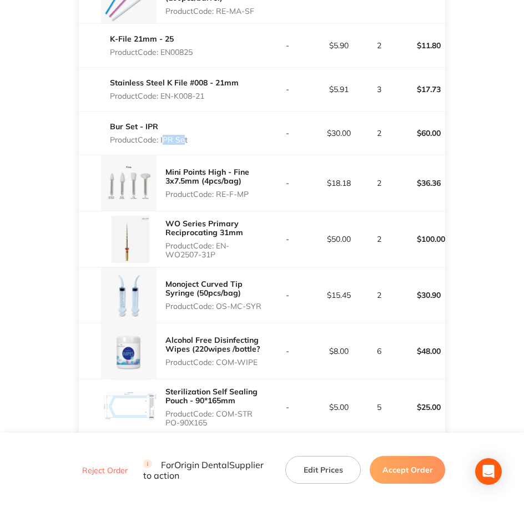
drag, startPoint x: 180, startPoint y: 145, endPoint x: 163, endPoint y: 145, distance: 17.2
click at [163, 145] on div "Bur Set - IPR Product Code: IPR Set" at bounding box center [170, 133] width 183 height 31
copy p "IPR Set"
drag, startPoint x: 220, startPoint y: 194, endPoint x: 252, endPoint y: 192, distance: 32.3
click at [252, 192] on p "Product Code: RE-F-MP" at bounding box center [213, 194] width 97 height 9
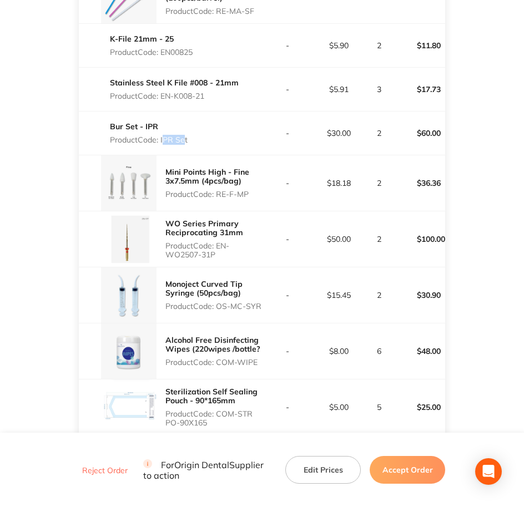
drag, startPoint x: 219, startPoint y: 250, endPoint x: 230, endPoint y: 254, distance: 12.5
click at [230, 254] on p "Product Code: EN-WO2507-31P" at bounding box center [213, 251] width 97 height 18
drag, startPoint x: 219, startPoint y: 310, endPoint x: 263, endPoint y: 314, distance: 44.6
click at [263, 314] on tr "Monoject Curved Tip Syringe (50pcs/bag) Product Code: OS-MC-SYR - $15.45 2 $30.…" at bounding box center [262, 295] width 367 height 56
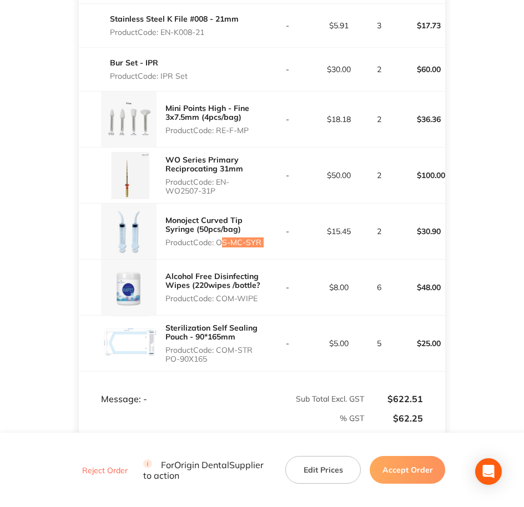
scroll to position [694, 0]
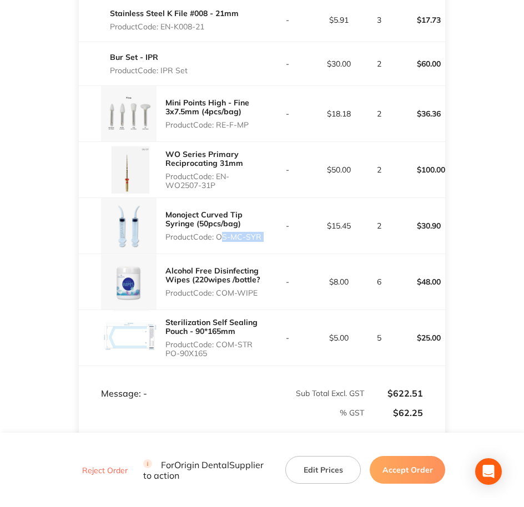
drag, startPoint x: 216, startPoint y: 293, endPoint x: 257, endPoint y: 292, distance: 41.1
click at [257, 292] on p "Product Code: COM-WIPE" at bounding box center [213, 293] width 97 height 9
drag, startPoint x: 257, startPoint y: 292, endPoint x: 221, endPoint y: 293, distance: 36.1
click at [221, 293] on p "Product Code: COM-WIPE" at bounding box center [213, 293] width 97 height 9
click at [215, 292] on p "Product Code: COM-WIPE" at bounding box center [213, 293] width 97 height 9
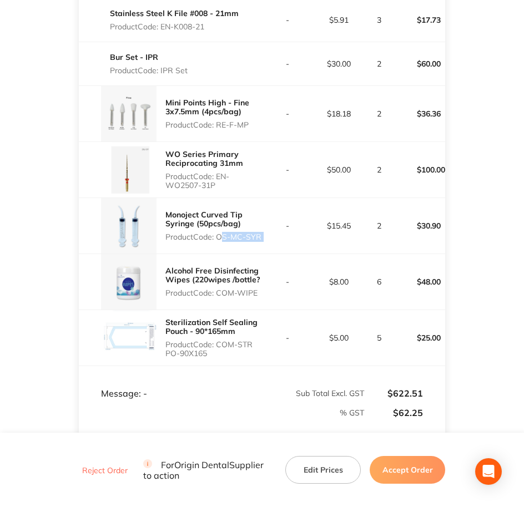
click at [218, 292] on p "Product Code: COM-WIPE" at bounding box center [213, 293] width 97 height 9
drag, startPoint x: 218, startPoint y: 293, endPoint x: 260, endPoint y: 296, distance: 42.4
click at [260, 296] on p "Product Code: COM-WIPE" at bounding box center [213, 293] width 97 height 9
drag, startPoint x: 220, startPoint y: 345, endPoint x: 248, endPoint y: 351, distance: 29.0
click at [248, 351] on p "Product Code: COM-STR PO-90X165" at bounding box center [213, 349] width 97 height 18
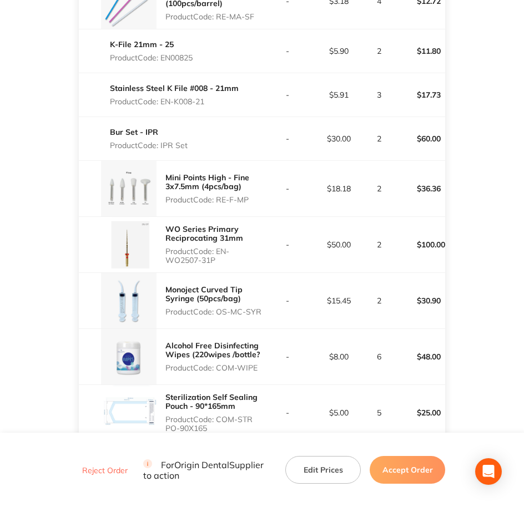
scroll to position [626, 0]
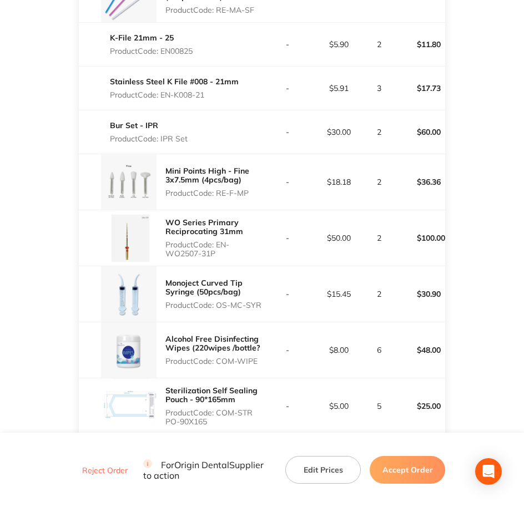
click at [413, 471] on button "Accept Order" at bounding box center [408, 470] width 76 height 28
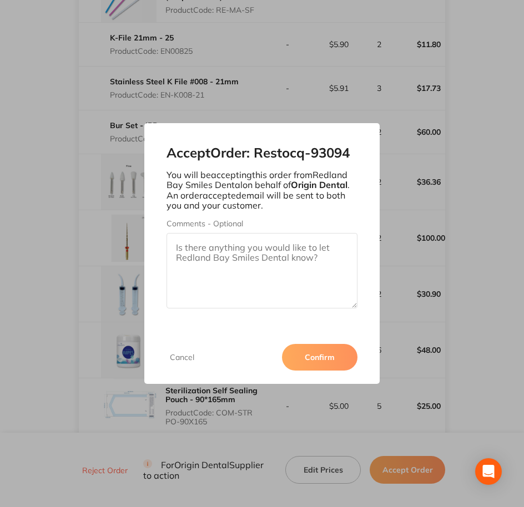
click at [274, 265] on textarea "Comments - Optional" at bounding box center [263, 271] width 192 height 76
paste textarea "SO-00001018"
type textarea "SO-00001018"
click at [323, 358] on button "Confirm" at bounding box center [320, 357] width 76 height 27
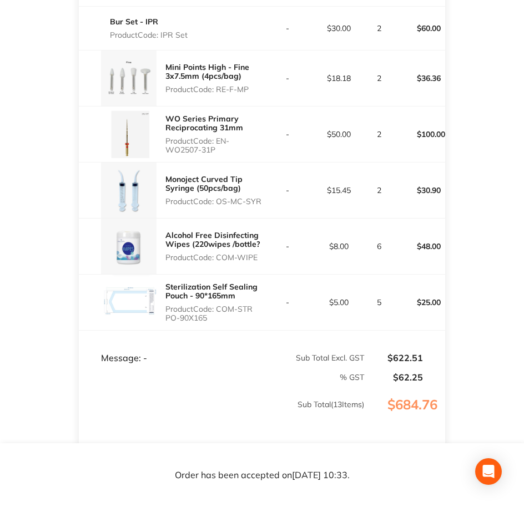
scroll to position [765, 0]
